Goal: Transaction & Acquisition: Obtain resource

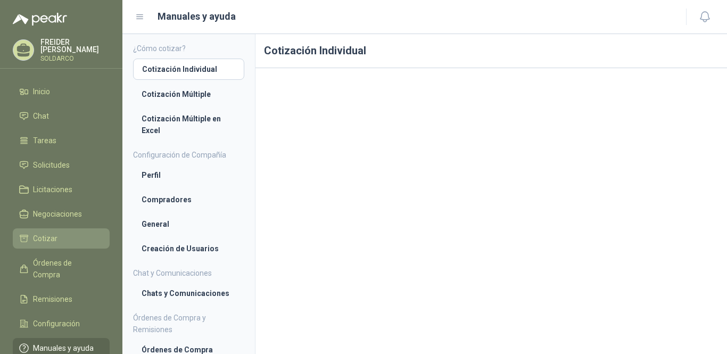
click at [46, 236] on span "Cotizar" at bounding box center [45, 239] width 24 height 12
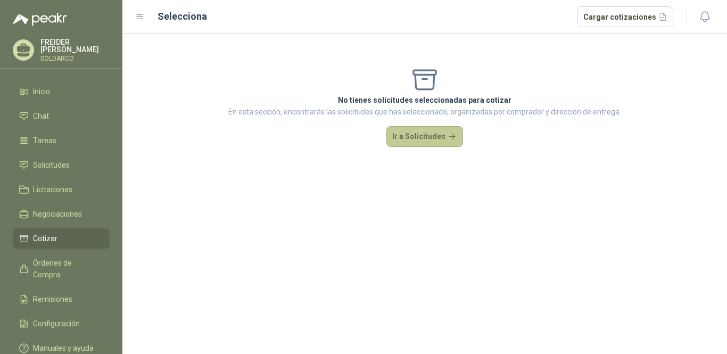
click at [427, 138] on button "Ir a Solicitudes" at bounding box center [424, 136] width 77 height 21
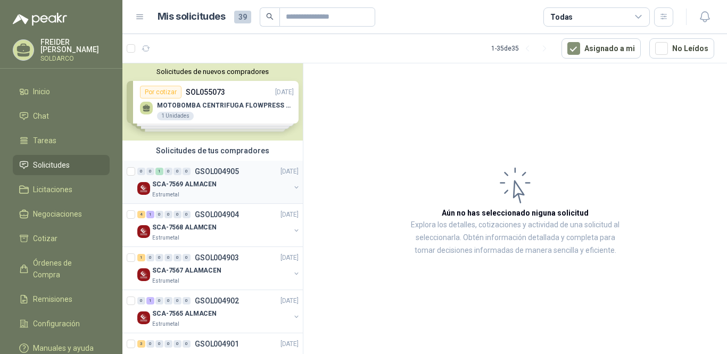
click at [192, 194] on div "Estrumetal" at bounding box center [221, 195] width 138 height 9
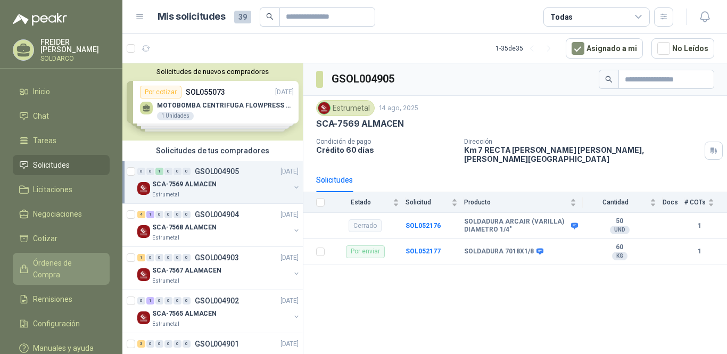
click at [59, 267] on span "Órdenes de Compra" at bounding box center [66, 268] width 67 height 23
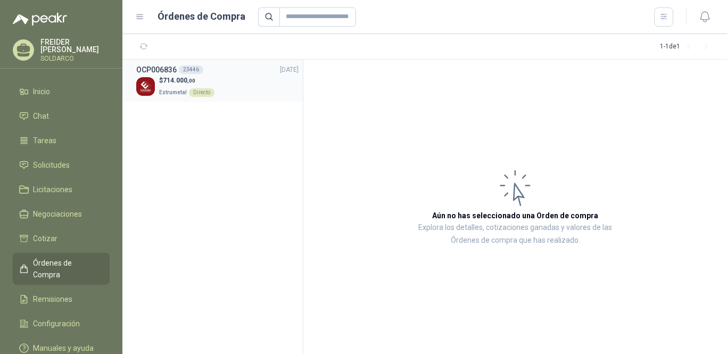
click at [169, 86] on p "Estrumetal Directo" at bounding box center [186, 92] width 55 height 12
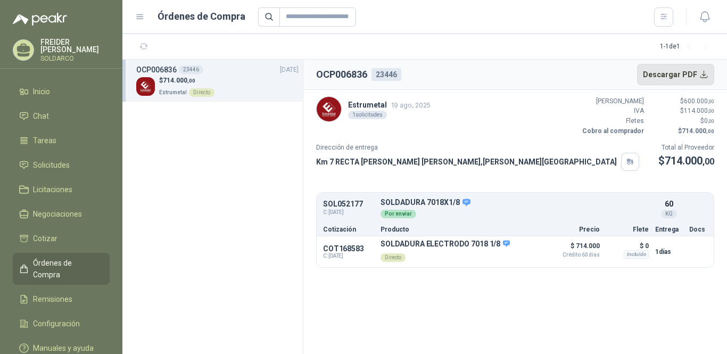
click at [688, 73] on button "Descargar PDF" at bounding box center [676, 74] width 78 height 21
